Goal: Information Seeking & Learning: Learn about a topic

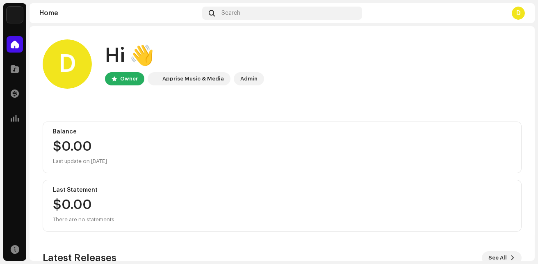
scroll to position [141, 0]
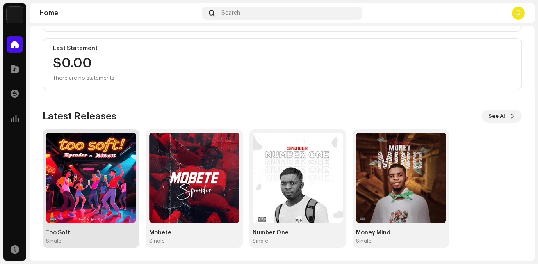
click at [89, 234] on div "Too Soft" at bounding box center [91, 232] width 90 height 7
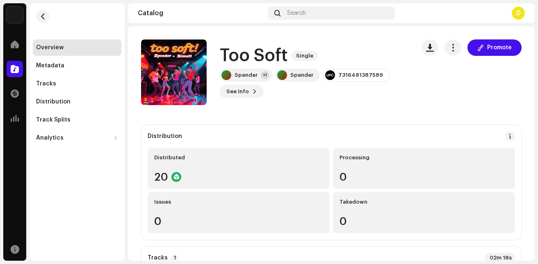
click at [89, 234] on div "Overview Metadata Tracks Distribution Track Splits Analytics Consumption Engage…" at bounding box center [77, 131] width 95 height 257
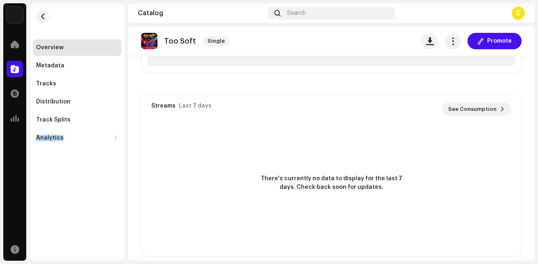
scroll to position [589, 0]
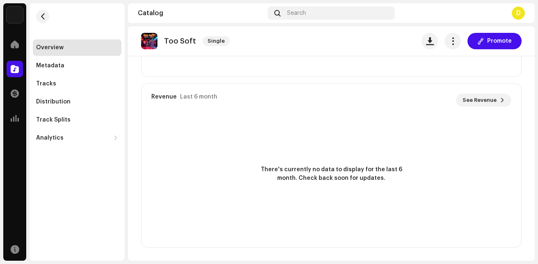
click at [529, 57] on re-o-release-hero "Too Soft Single Promote Too Soft Single Spender +1 Spender 7316481387589 See In…" at bounding box center [331, 59] width 407 height 66
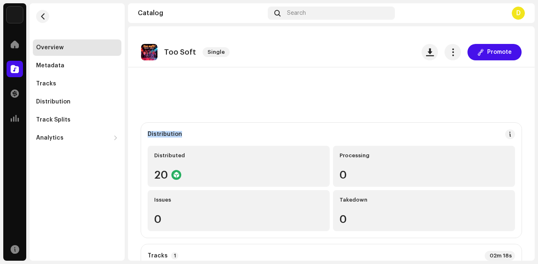
scroll to position [0, 0]
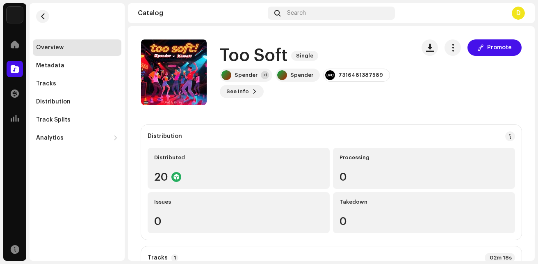
click at [125, 198] on div "Spender Home Catalog Transactions Analytics Resources Overview Metadata Tracks …" at bounding box center [269, 132] width 538 height 264
click at [518, 14] on div "D" at bounding box center [518, 13] width 13 height 13
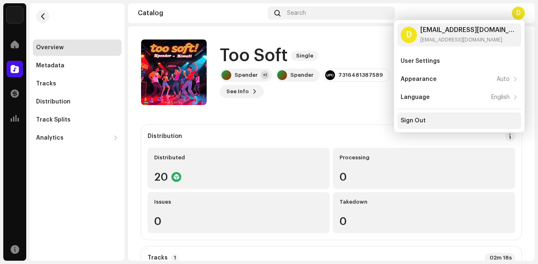
click at [420, 119] on div "Sign Out" at bounding box center [412, 120] width 25 height 7
